Goal: Book appointment/travel/reservation

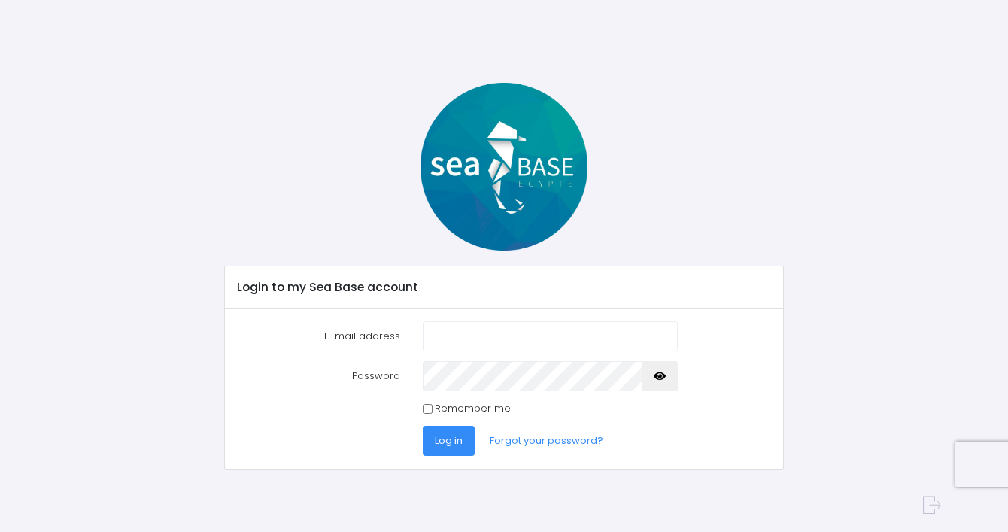
type input "bzdelaney@gmail.com"
click at [435, 445] on font "Log in" at bounding box center [449, 440] width 28 height 14
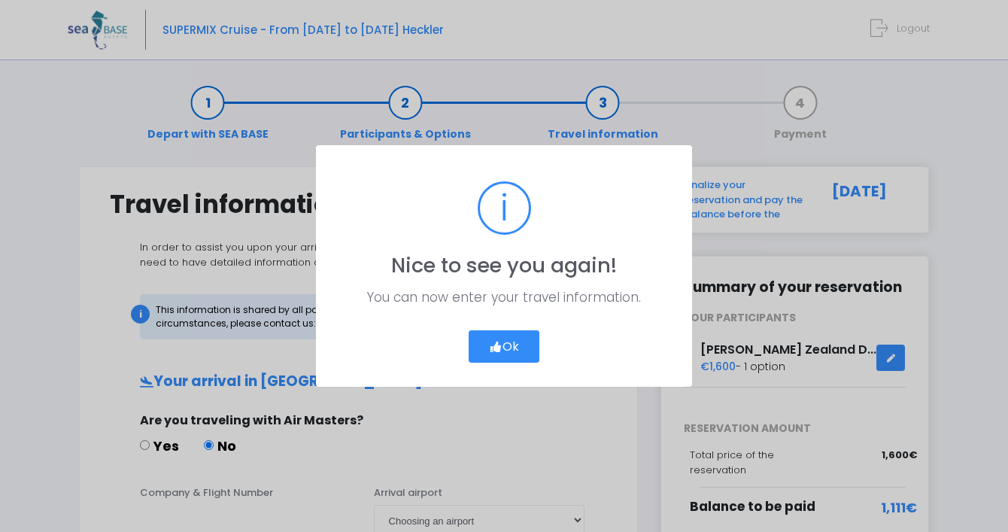
click at [498, 347] on icon "button" at bounding box center [496, 347] width 14 height 0
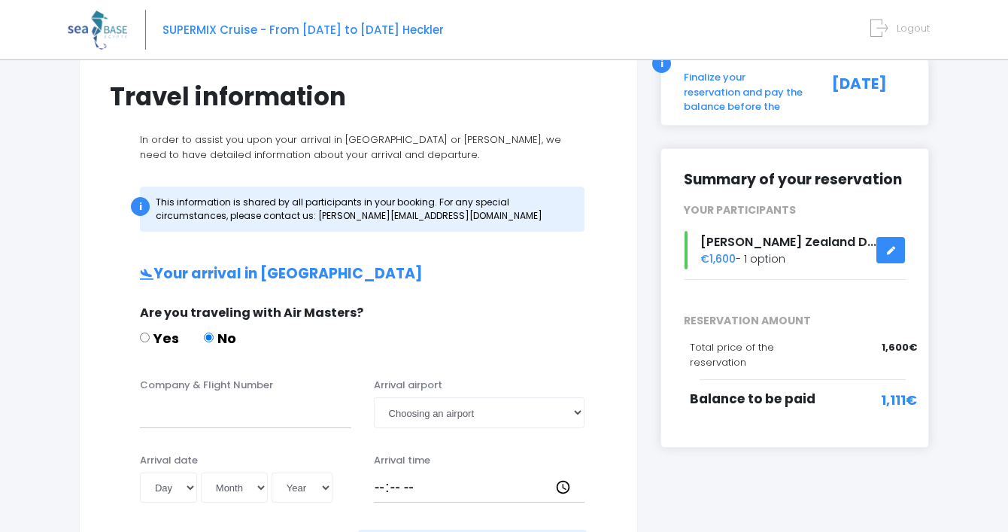
scroll to position [105, 0]
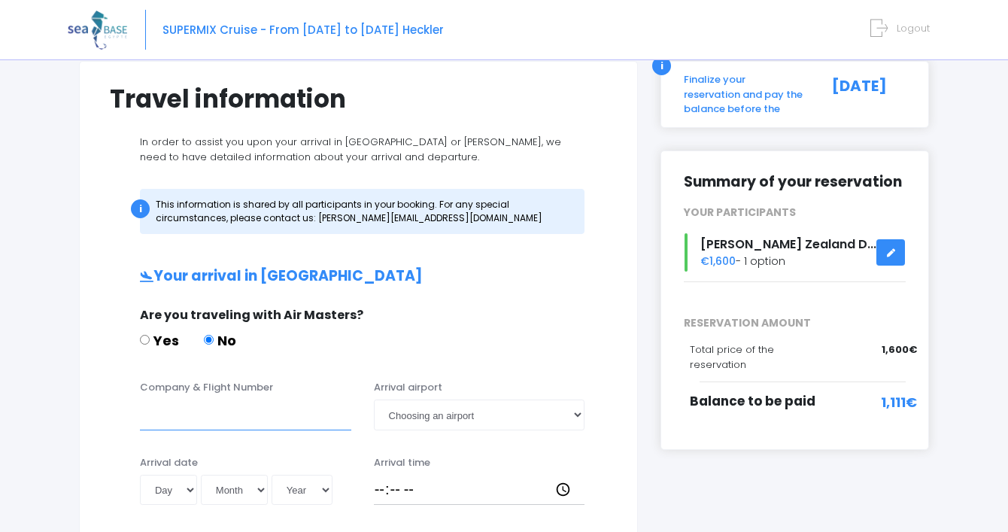
click at [260, 412] on input "Company & Flight Number" at bounding box center [245, 415] width 211 height 30
type input "3"
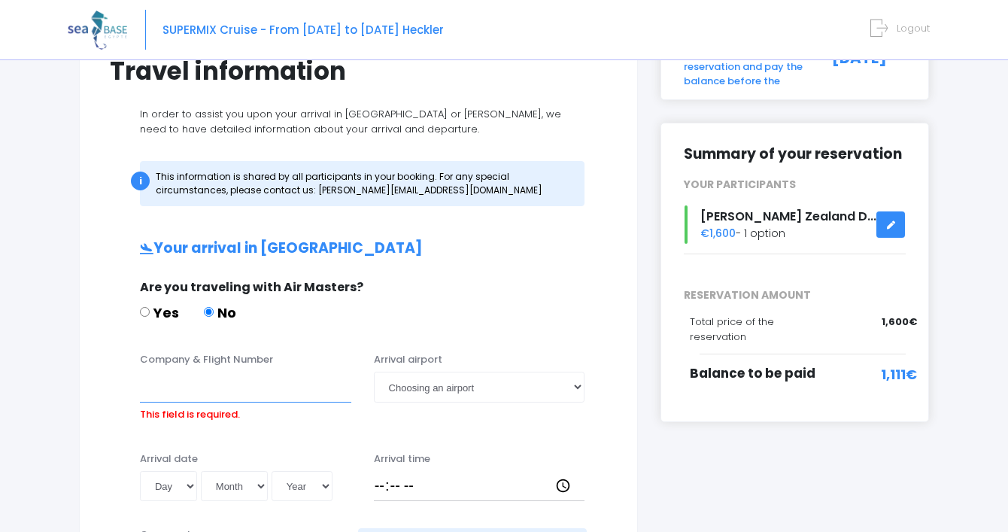
scroll to position [145, 0]
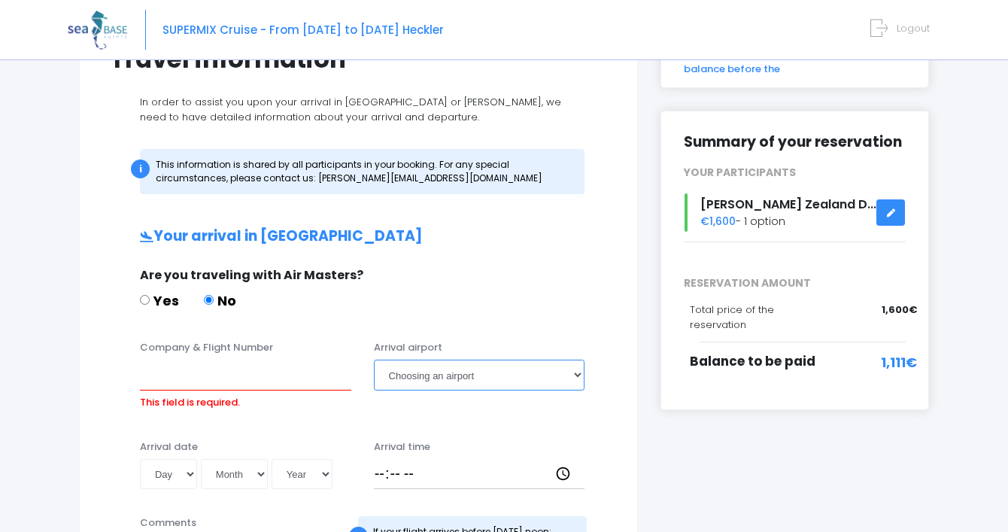
click at [468, 369] on select "Choosing an airport Hurghada Marsa Alam" at bounding box center [479, 375] width 211 height 30
select select "Hurghada"
click at [374, 360] on select "Choosing an airport Hurghada Marsa Alam" at bounding box center [479, 375] width 211 height 30
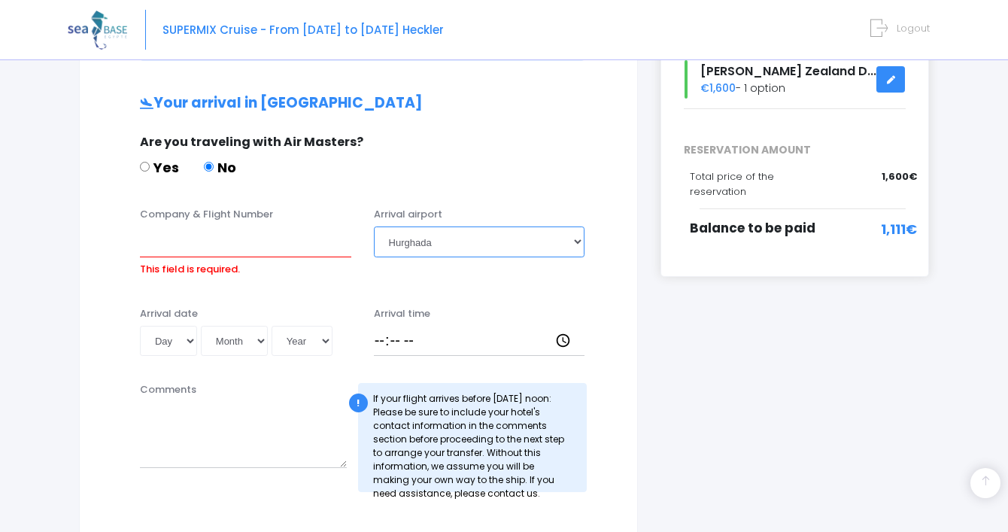
scroll to position [284, 0]
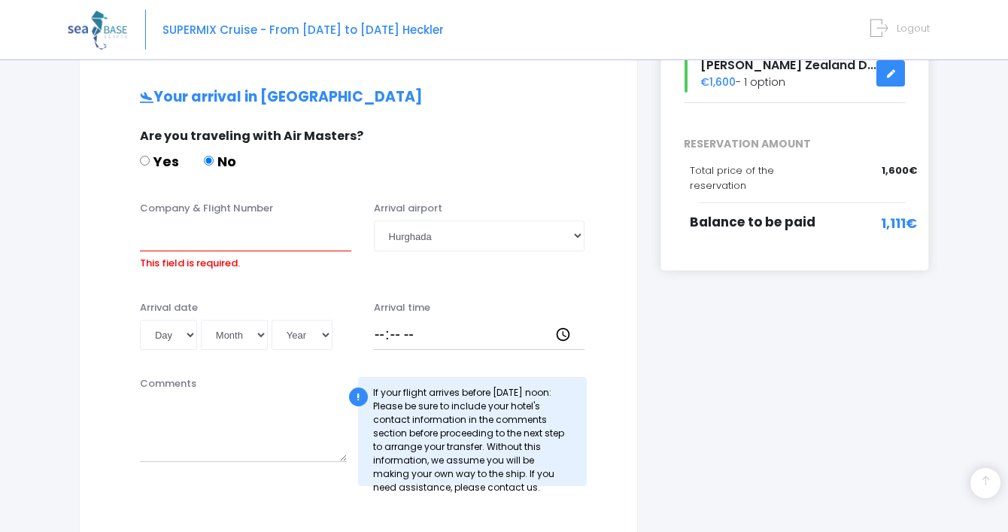
click at [226, 353] on div "Arrival date Day 01 02 03 04 05 06 07 08 09 10 11 12 13 14 15 16 17 18 19 20 21…" at bounding box center [359, 330] width 520 height 60
click at [228, 330] on select "Month 01 02 03 04 05 06 07 08 09 10 11 12" at bounding box center [234, 335] width 67 height 30
select select "11"
click at [201, 320] on select "Month 01 02 03 04 05 06 07 08 09 10 11 12" at bounding box center [234, 335] width 67 height 30
click at [161, 339] on select "Day 01 02 03 04 05 06 07 08 09 10 11 12 13 14 15 16 17 18 19 20 21 22 23 24 25 …" at bounding box center [168, 335] width 57 height 30
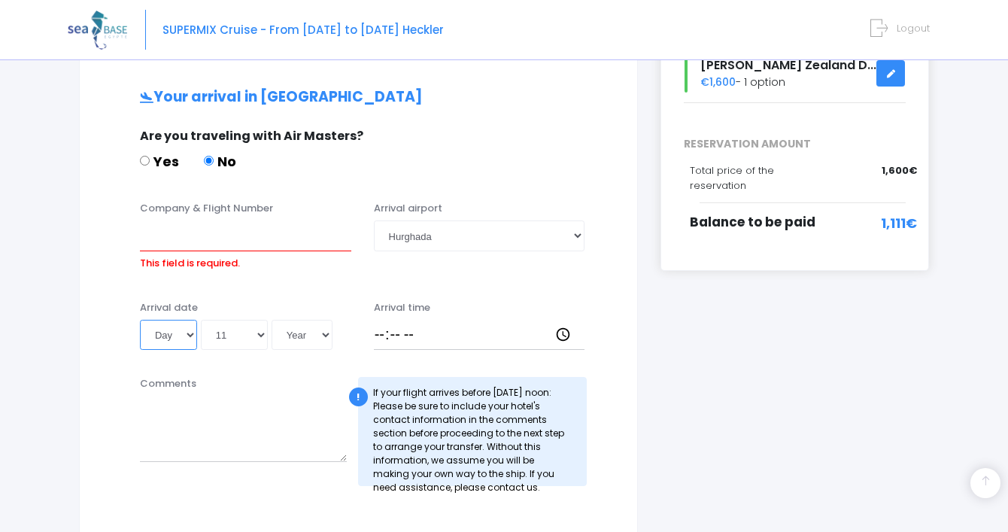
select select "14"
click at [140, 320] on select "Day 01 02 03 04 05 06 07 08 09 10 11 12 13 14 15 16 17 18 19 20 21 22 23 24 25 …" at bounding box center [168, 335] width 57 height 30
click at [296, 336] on select "Year 2045 2044 2043 2042 2041 2040 2039 2038 2037 2036 2035 2034 2033 2032 2031…" at bounding box center [302, 335] width 61 height 30
select select "2025"
click at [272, 320] on select "Year 2045 2044 2043 2042 2041 2040 2039 2038 2037 2036 2035 2034 2033 2032 2031…" at bounding box center [302, 335] width 61 height 30
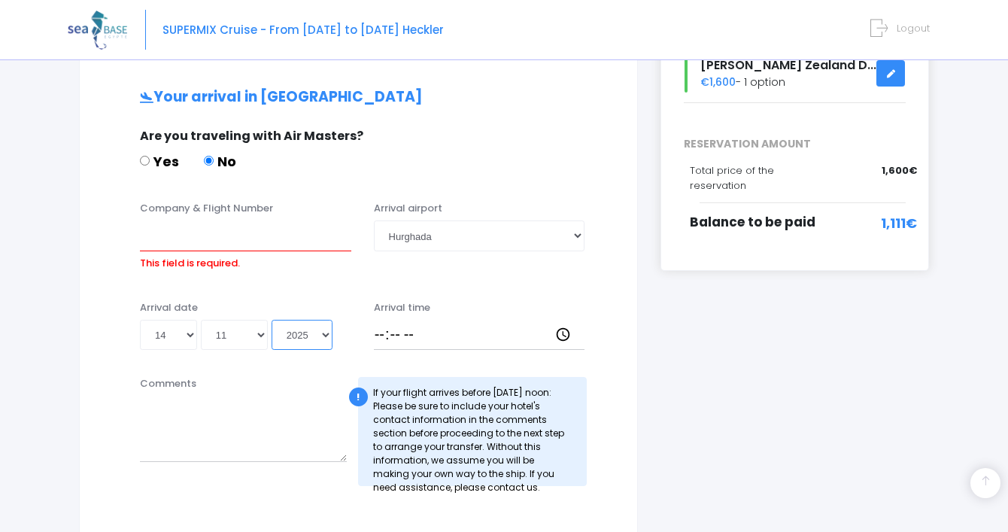
type input "2025-11-14"
click at [387, 336] on input "Arrival time" at bounding box center [479, 335] width 211 height 30
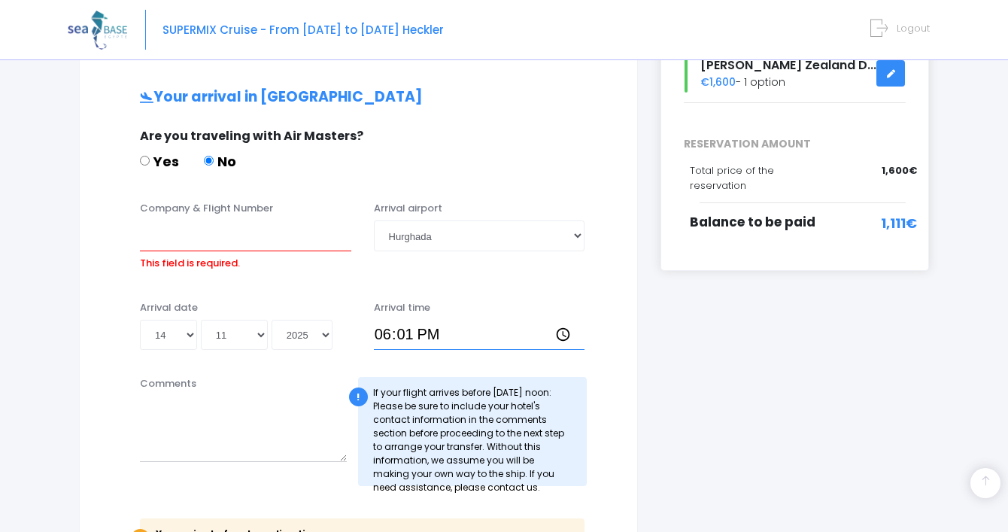
type input "18:15"
click at [253, 421] on textarea "Comments" at bounding box center [243, 429] width 207 height 66
type textarea "We have booked two hotels and have not decided which one yet."
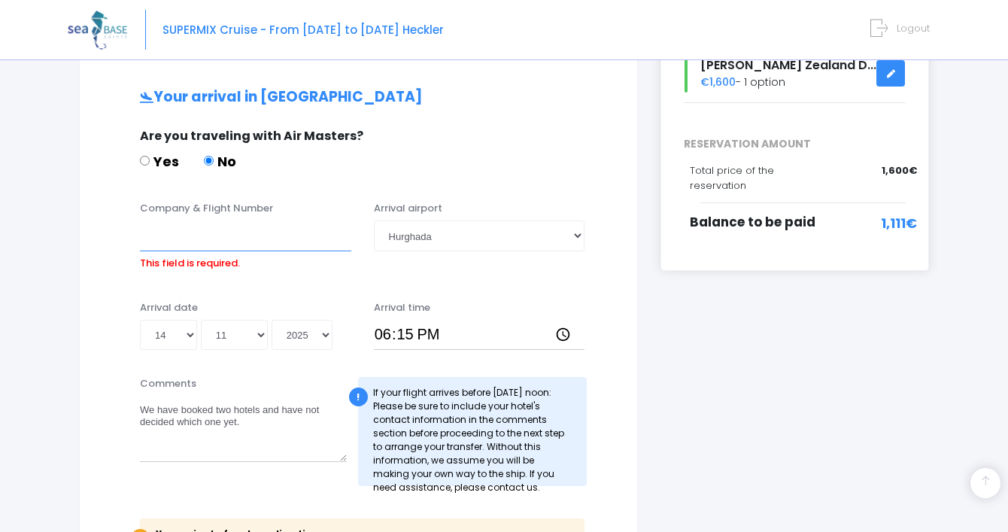
click at [158, 242] on input "Company & Flight Number" at bounding box center [245, 235] width 211 height 30
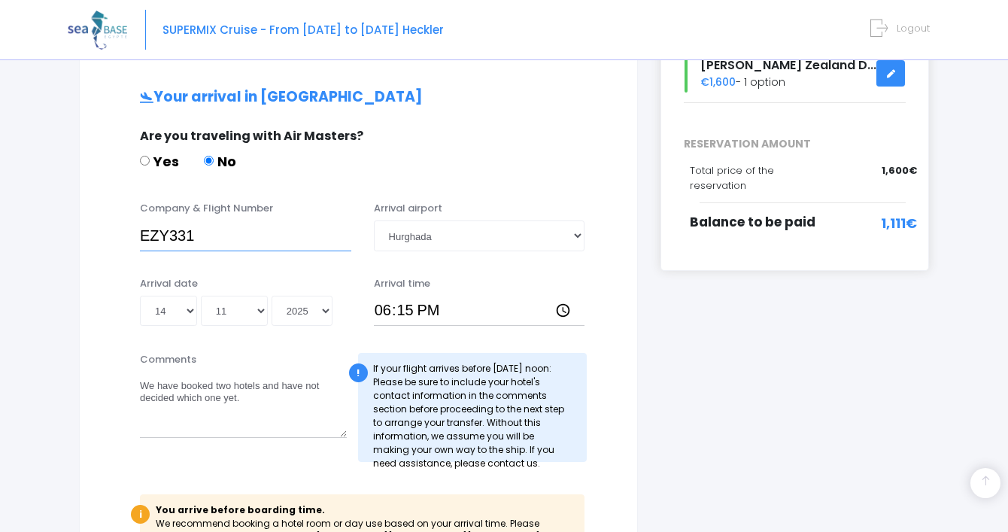
type input "EZY331"
click at [495, 163] on div "Yes No" at bounding box center [356, 164] width 433 height 26
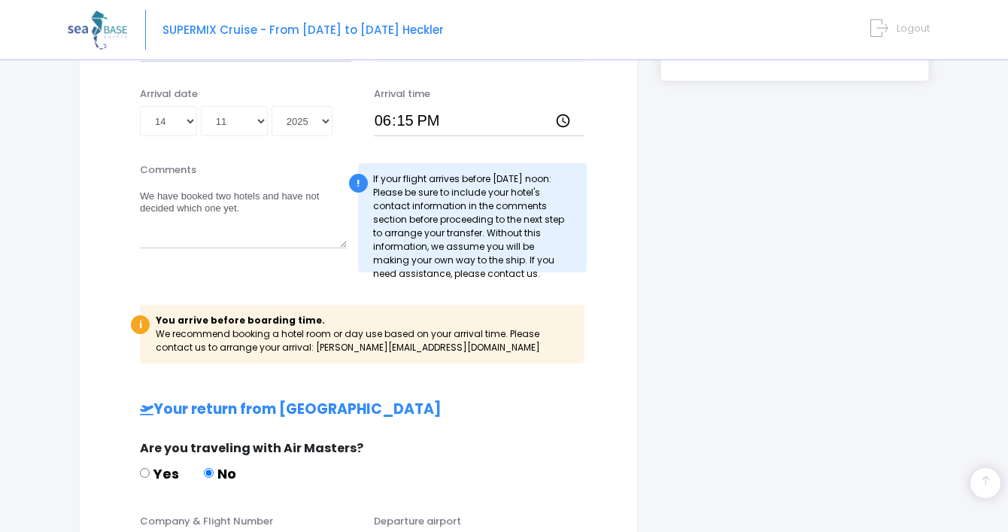
scroll to position [475, 0]
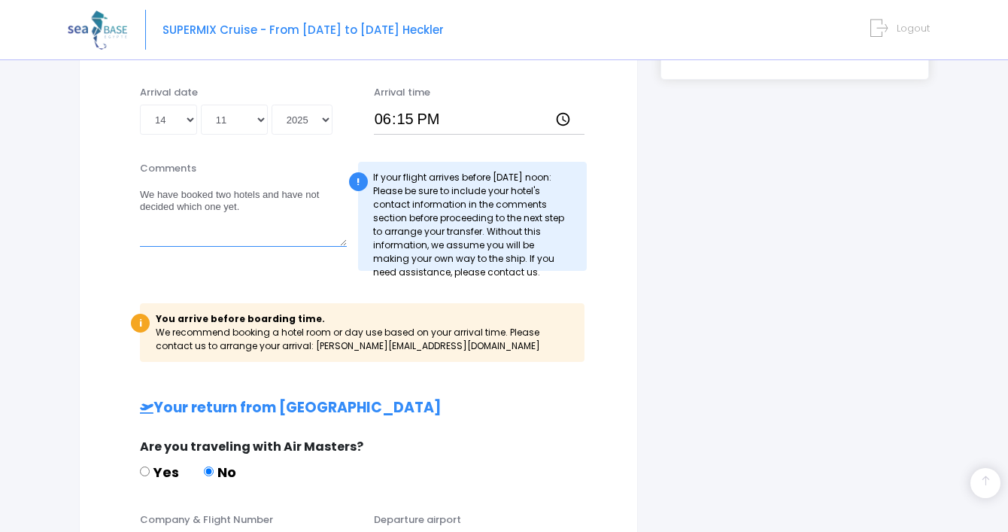
click at [268, 220] on textarea "We have booked two hotels and have not decided which one yet." at bounding box center [243, 214] width 207 height 66
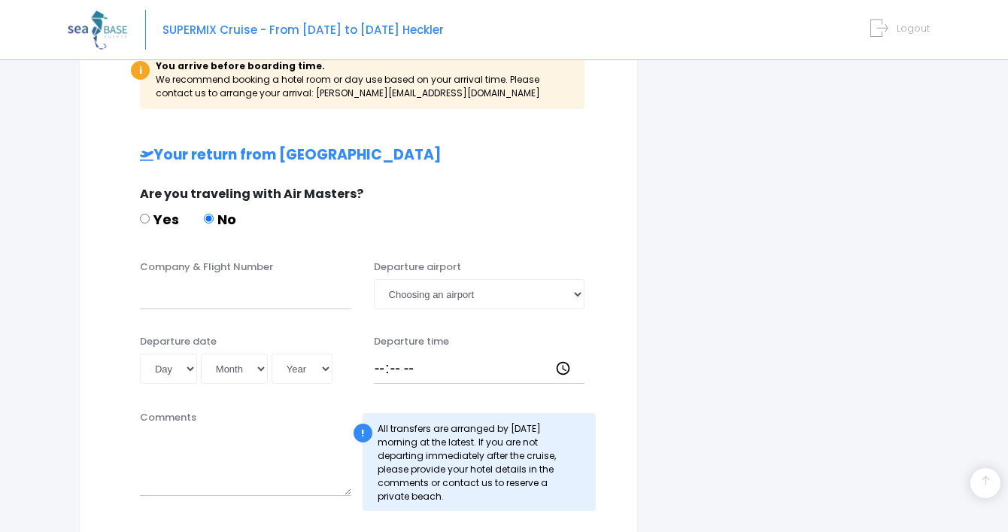
scroll to position [767, 0]
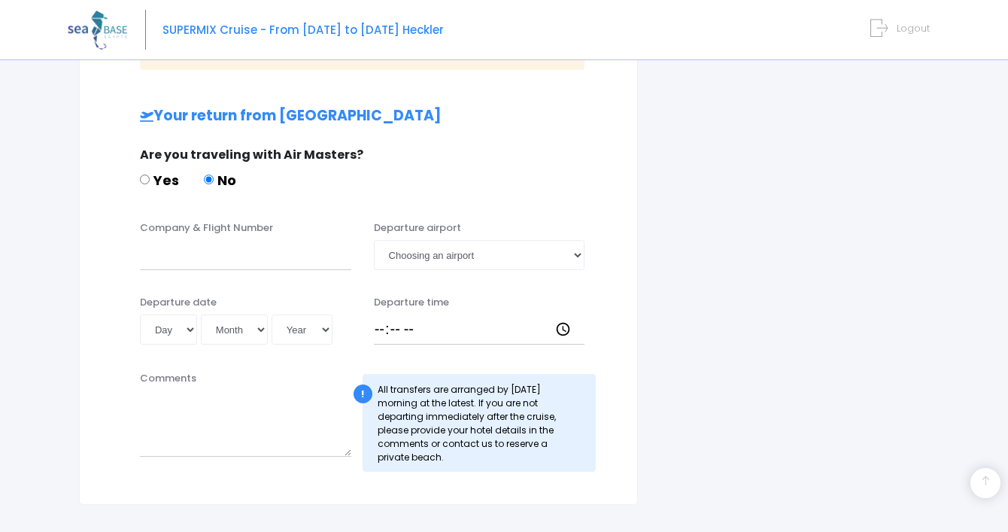
type textarea "We have booked two hotels and have not decided which one yet. I will let you kn…"
click at [237, 446] on textarea "Comments" at bounding box center [245, 423] width 211 height 66
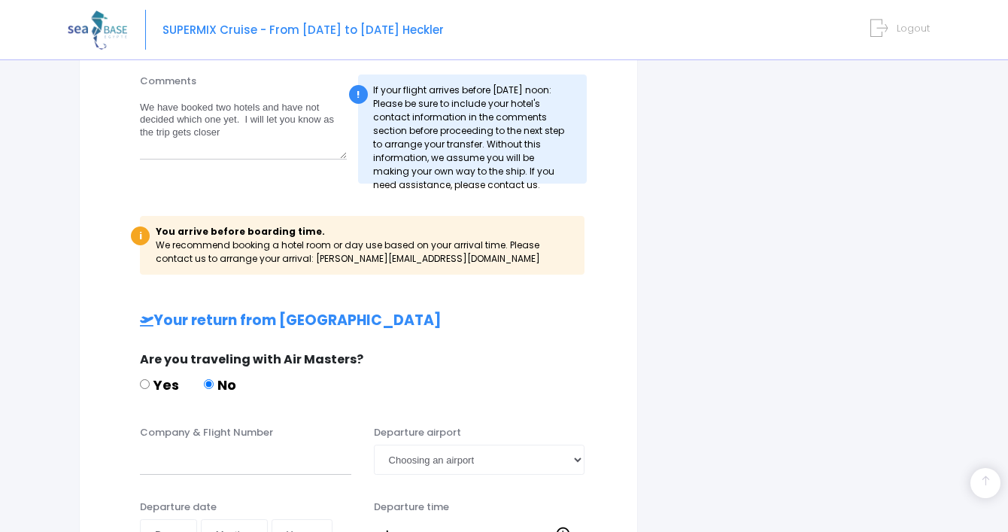
scroll to position [552, 0]
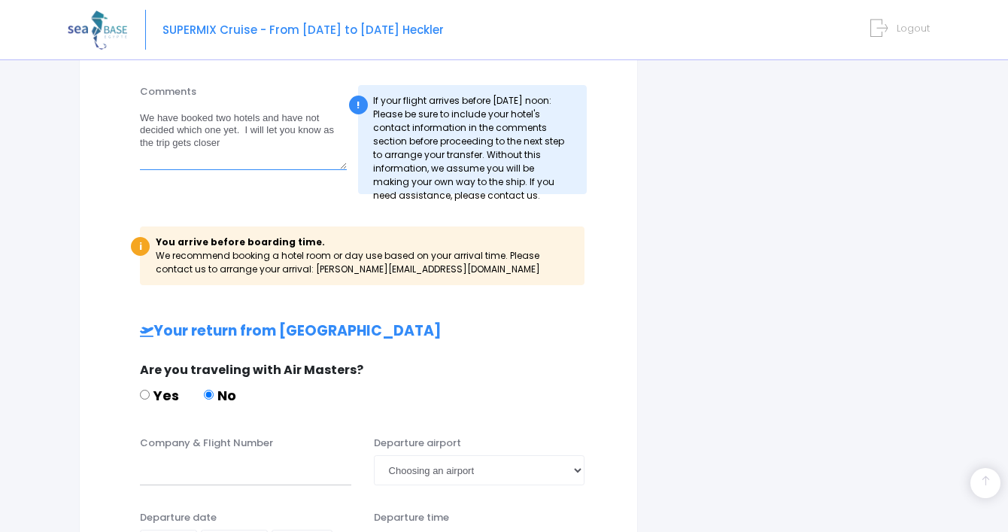
drag, startPoint x: 232, startPoint y: 146, endPoint x: 128, endPoint y: 120, distance: 107.8
click at [129, 120] on div "Comments We have booked two hotels and have not decided which one yet. I will l…" at bounding box center [243, 139] width 229 height 110
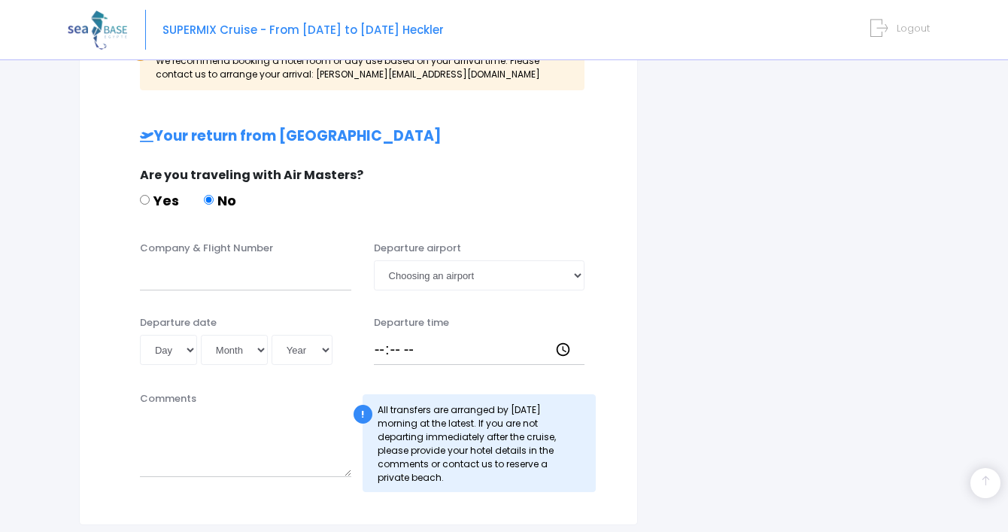
scroll to position [872, 0]
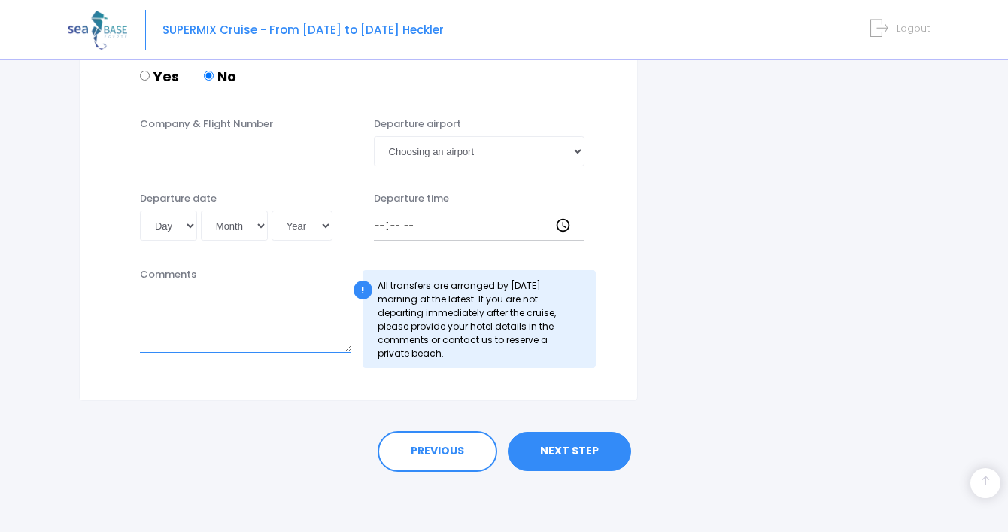
click at [169, 328] on textarea "Comments" at bounding box center [245, 320] width 211 height 66
paste textarea "We have booked two hotels and have not decided which one yet. I will let you kn…"
type textarea "We have booked two hotels and have not decided which one yet. I will let you kn…"
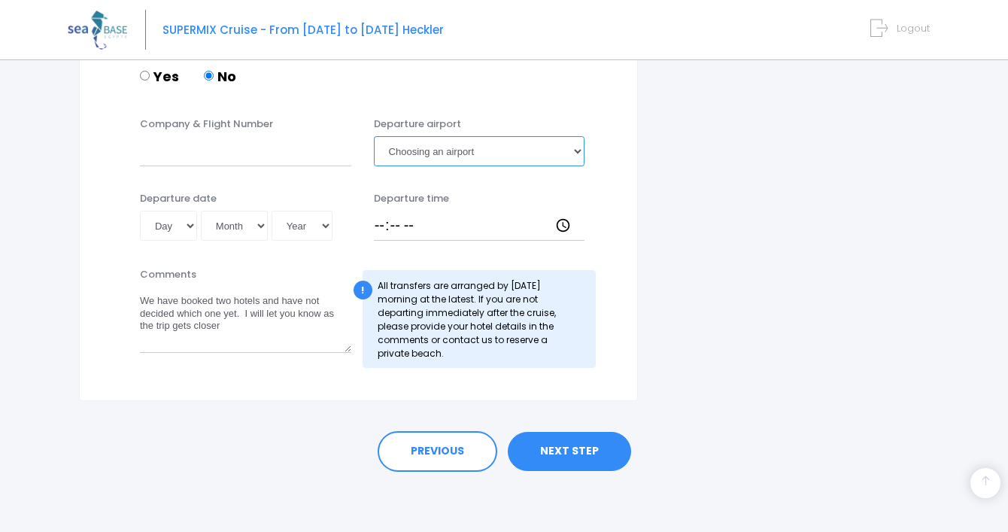
click at [441, 153] on select "Choosing an airport Hurghada Marsa Alam" at bounding box center [479, 151] width 211 height 30
select select "Hurghada"
click at [374, 136] on select "Choosing an airport Hurghada Marsa Alam" at bounding box center [479, 151] width 211 height 30
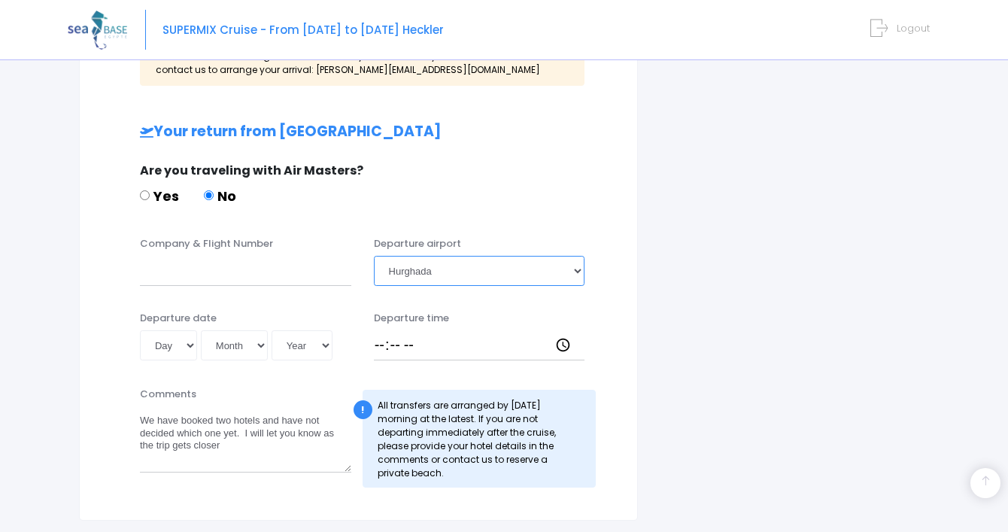
scroll to position [739, 0]
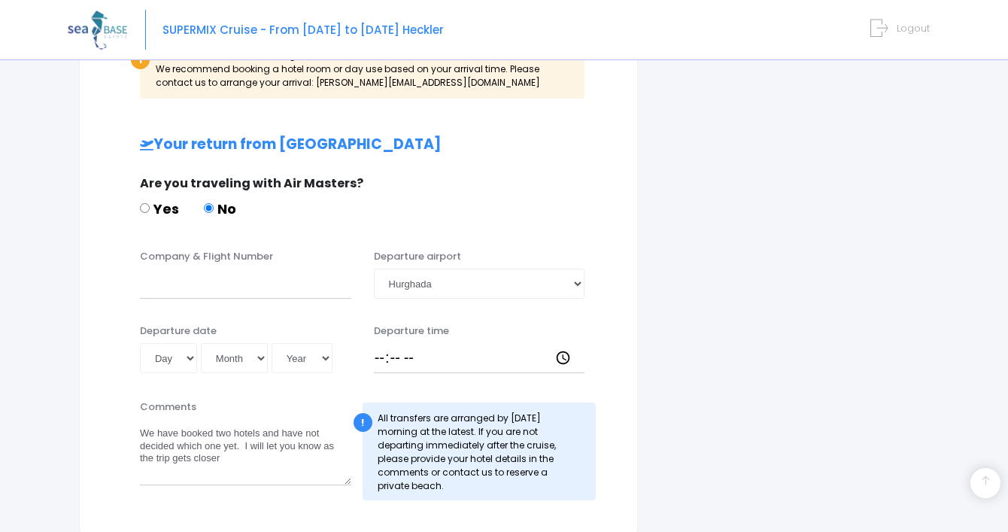
click at [223, 302] on div "Company & Flight Number Departure airport Choosing an airport Hurghada Marsa Al…" at bounding box center [359, 278] width 520 height 59
click at [206, 274] on input "Company & Flight Number" at bounding box center [245, 284] width 211 height 30
type input "TK703"
click at [375, 354] on input "Departure time" at bounding box center [479, 358] width 211 height 30
type input "05:00"
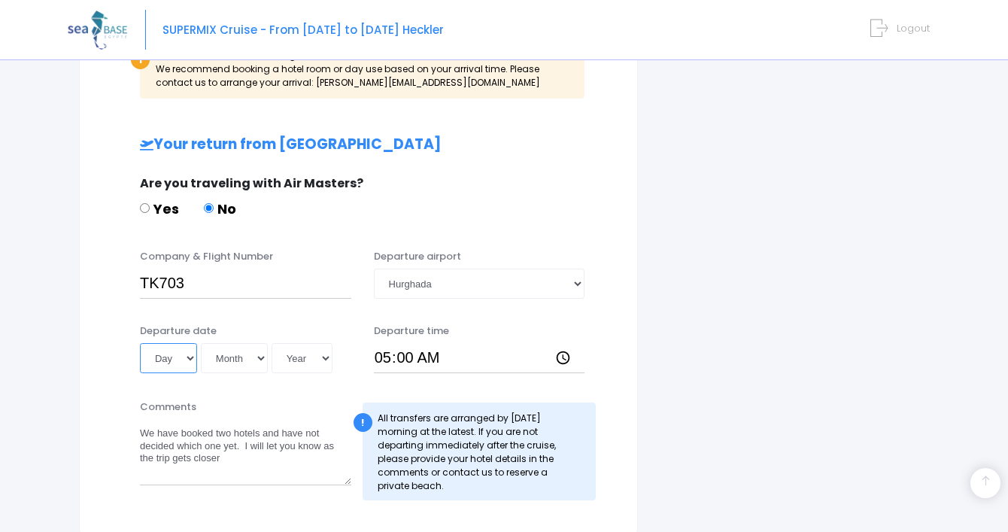
click at [170, 361] on select "Day 01 02 03 04 05 06 07 08 09 10 11 12 13 14 15 16 17 18 19 20 21 22 23 24 25 …" at bounding box center [168, 358] width 57 height 30
select select "23"
click at [140, 343] on select "Day 01 02 03 04 05 06 07 08 09 10 11 12 13 14 15 16 17 18 19 20 21 22 23 24 25 …" at bounding box center [168, 358] width 57 height 30
click at [235, 350] on select "Month 01 02 03 04 05 06 07 08 09 10 11 12" at bounding box center [234, 358] width 67 height 30
select select "11"
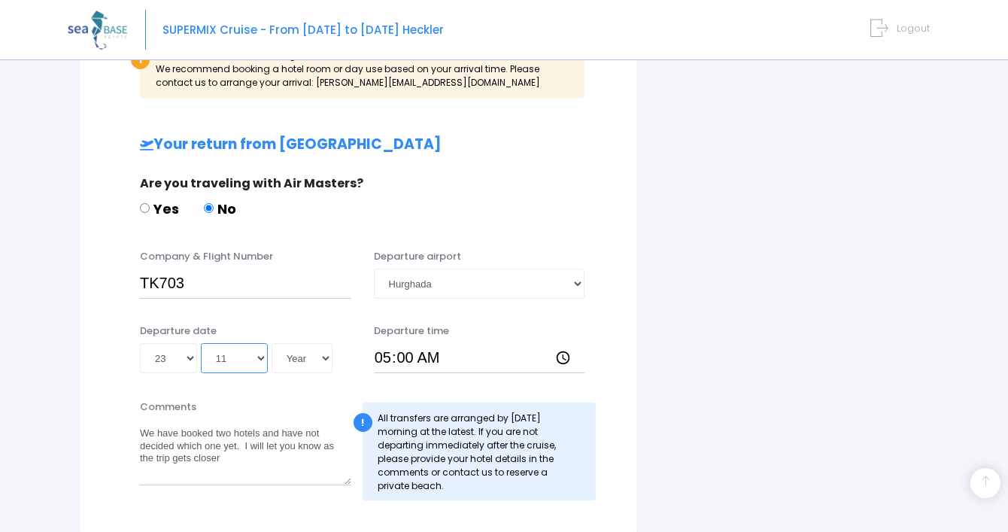
click at [201, 343] on select "Month 01 02 03 04 05 06 07 08 09 10 11 12" at bounding box center [234, 358] width 67 height 30
click at [295, 351] on select "Year 2045 2044 2043 2042 2041 2040 2039 2038 2037 2036 2035 2034 2033 2032 2031…" at bounding box center [302, 358] width 61 height 30
select select "2025"
click at [272, 343] on select "Year 2045 2044 2043 2042 2041 2040 2039 2038 2037 2036 2035 2034 2033 2032 2031…" at bounding box center [302, 358] width 61 height 30
type input "2025-11-23"
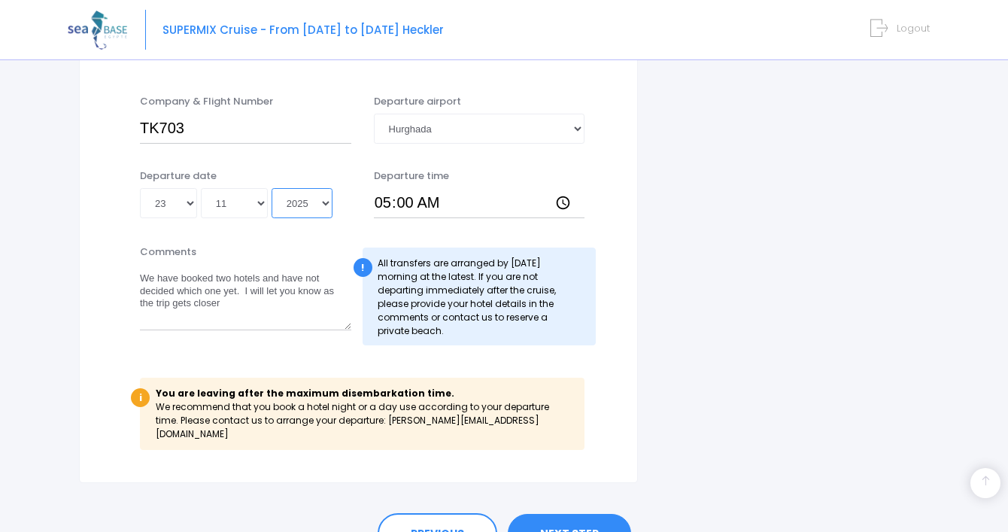
scroll to position [897, 0]
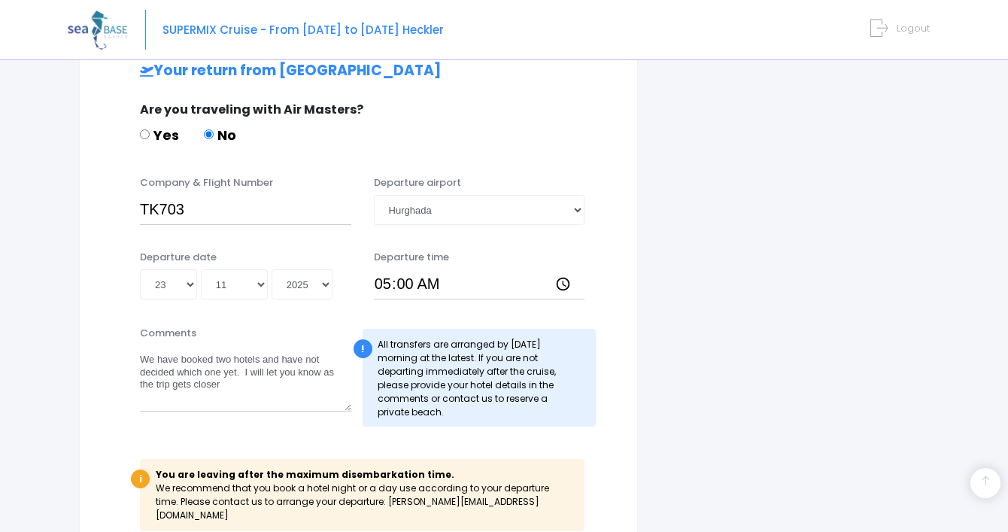
scroll to position [963, 0]
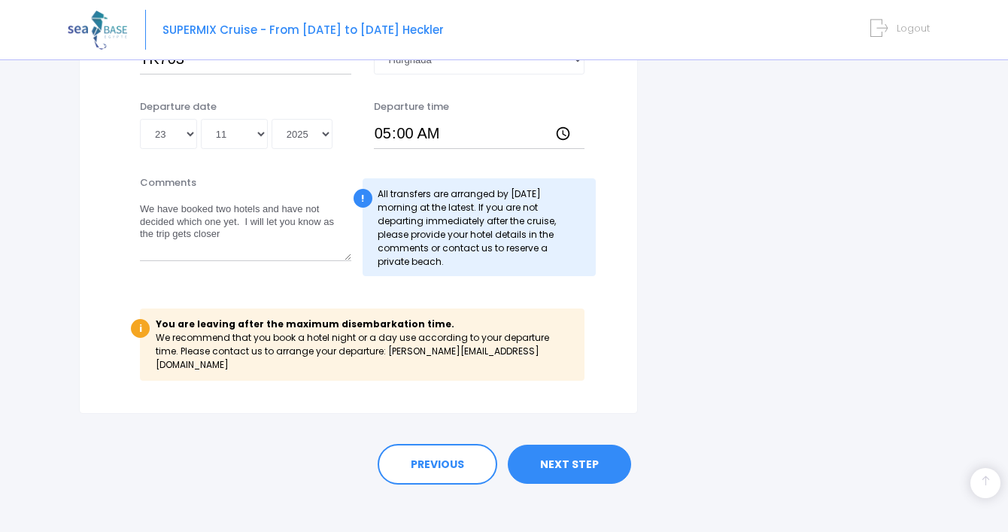
click at [563, 457] on font "NEXT STEP" at bounding box center [569, 464] width 59 height 15
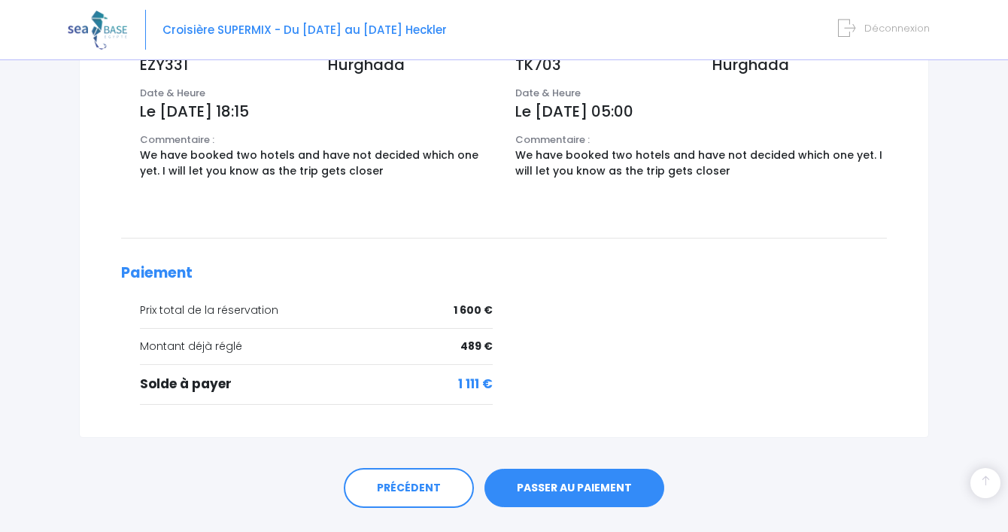
scroll to position [552, 0]
click at [561, 480] on link "PASSER AU PAIEMENT" at bounding box center [575, 487] width 180 height 39
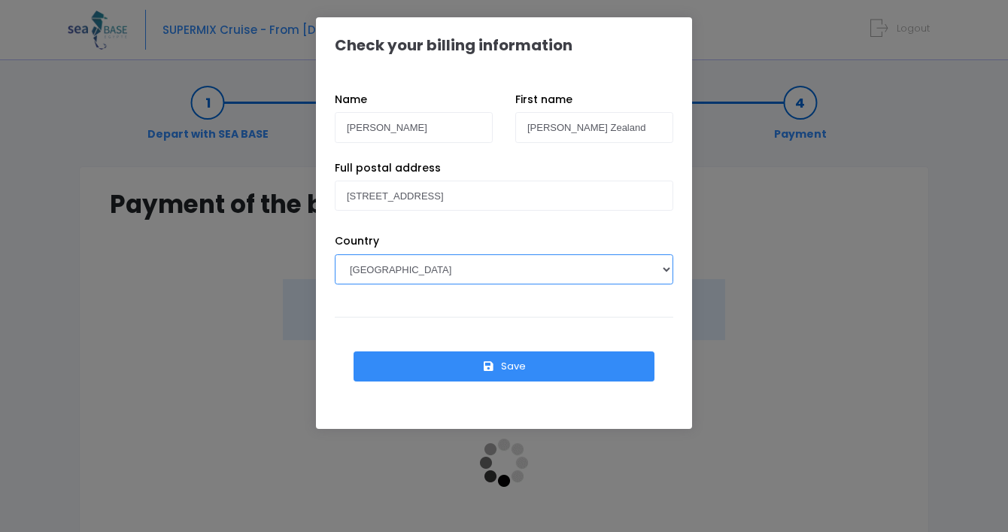
click at [418, 273] on select "[GEOGRAPHIC_DATA] [GEOGRAPHIC_DATA] [GEOGRAPHIC_DATA] [GEOGRAPHIC_DATA] [GEOGRA…" at bounding box center [504, 269] width 339 height 30
select select "US"
click at [335, 254] on select "[GEOGRAPHIC_DATA] [GEOGRAPHIC_DATA] [GEOGRAPHIC_DATA] [GEOGRAPHIC_DATA] [GEOGRA…" at bounding box center [504, 269] width 339 height 30
click at [465, 201] on input "128 15th Street" at bounding box center [504, 196] width 339 height 30
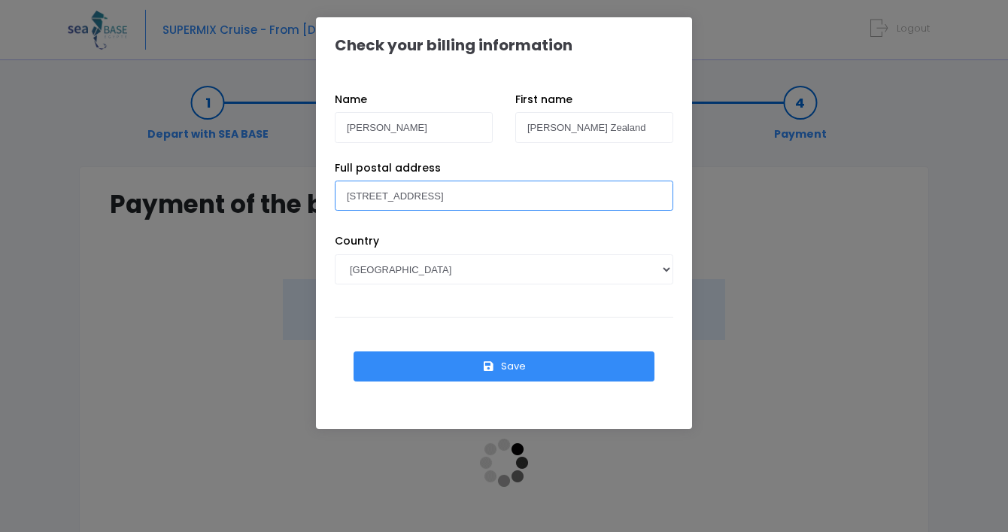
type input "128 15th Street Avalon, NJ 08202"
click at [524, 361] on font "Save" at bounding box center [513, 366] width 25 height 14
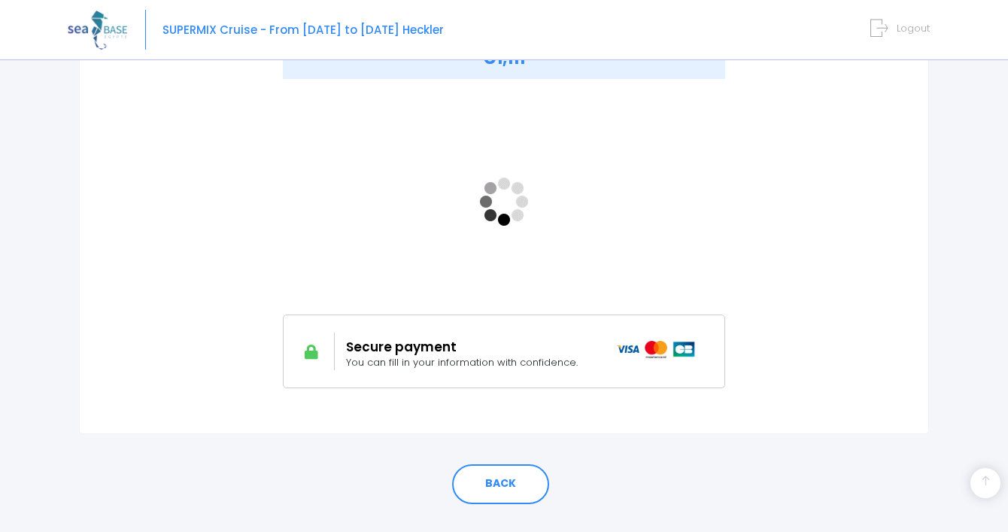
scroll to position [218, 0]
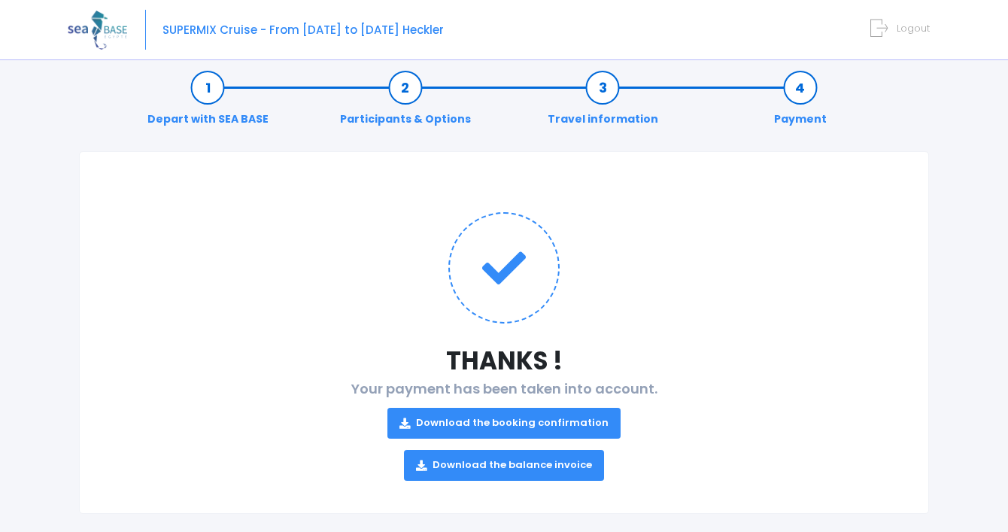
scroll to position [35, 0]
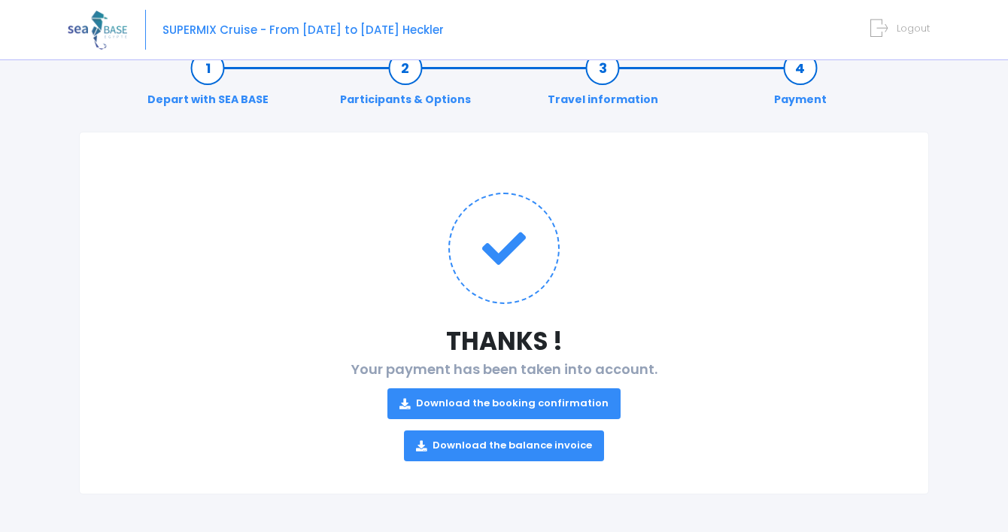
click at [485, 401] on font "Download the booking confirmation" at bounding box center [512, 403] width 193 height 14
click at [481, 450] on font "Download the balance invoice" at bounding box center [513, 446] width 160 height 14
